Goal: Find contact information: Find contact information

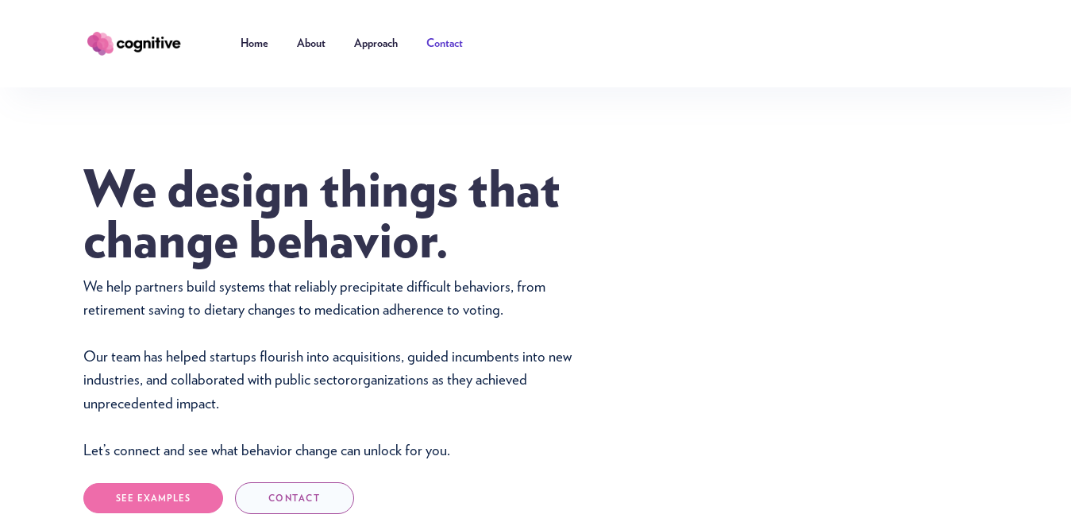
click at [429, 52] on link "Contact" at bounding box center [444, 44] width 65 height 48
click at [429, 50] on link "Contact" at bounding box center [444, 44] width 65 height 48
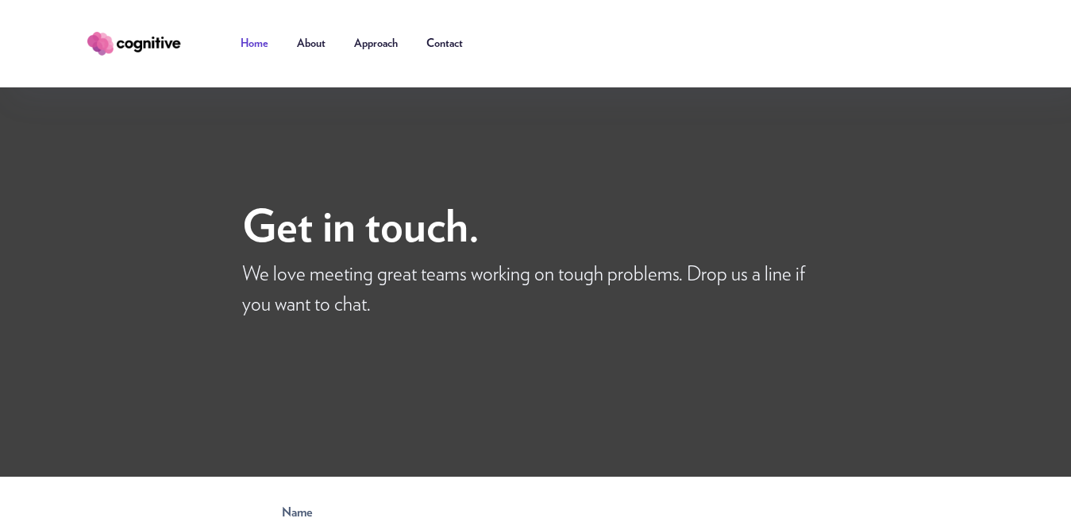
click at [256, 48] on link "Home" at bounding box center [254, 44] width 56 height 48
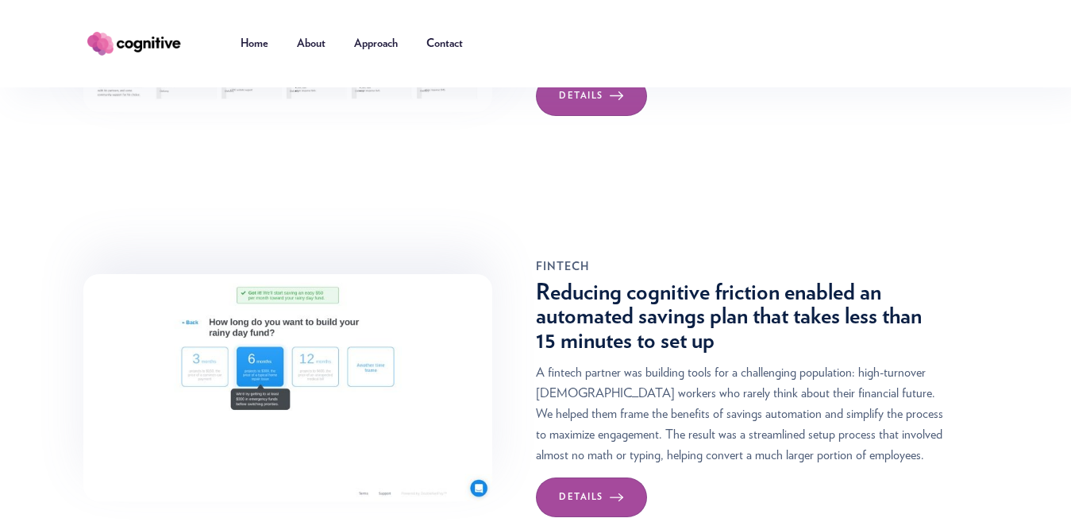
scroll to position [1350, 0]
